Goal: Information Seeking & Learning: Learn about a topic

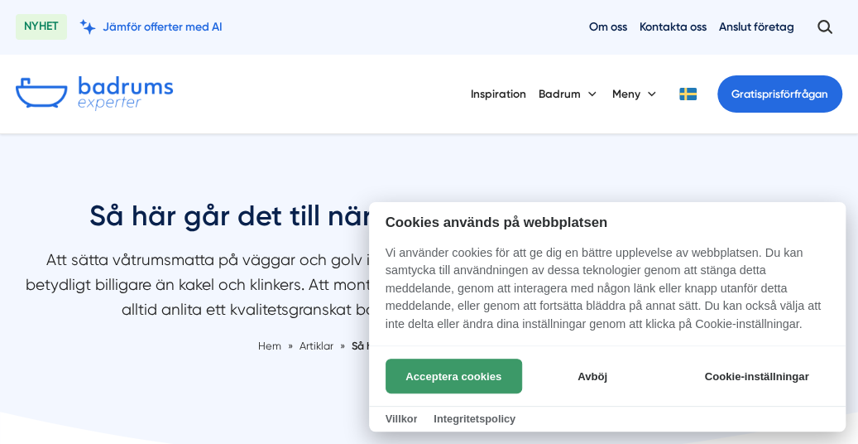
click at [450, 372] on button "Acceptera cookies" at bounding box center [454, 375] width 137 height 35
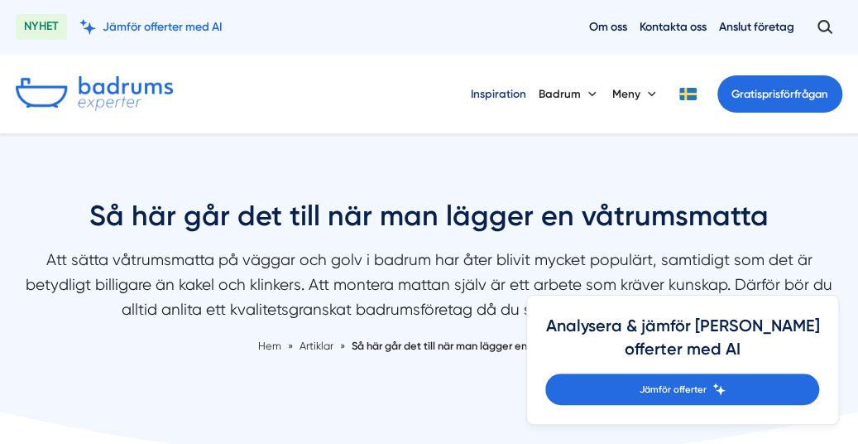
click at [506, 89] on link "Inspiration" at bounding box center [498, 93] width 55 height 41
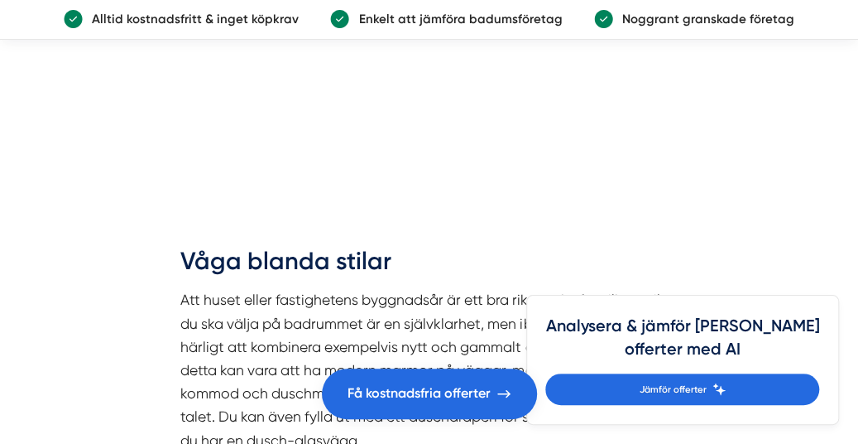
scroll to position [2816, 0]
